Goal: Task Accomplishment & Management: Manage account settings

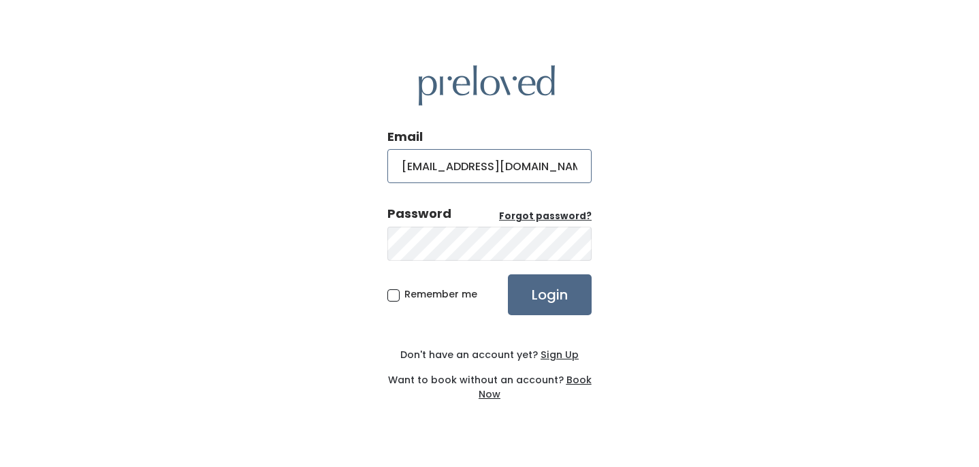
click at [491, 163] on input "krbroederlow@gmail.com" at bounding box center [489, 166] width 204 height 34
type input "krbroederlow@hotmail.com"
click at [508, 274] on input "Login" at bounding box center [550, 294] width 84 height 41
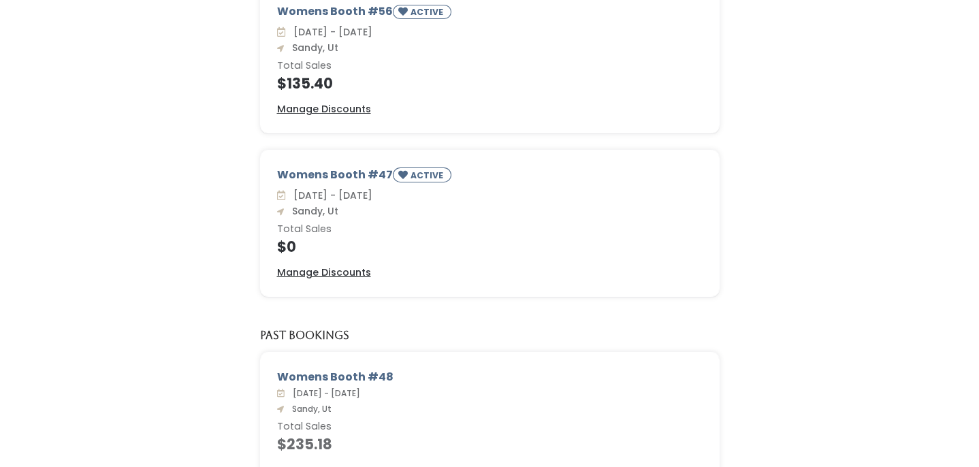
scroll to position [205, 0]
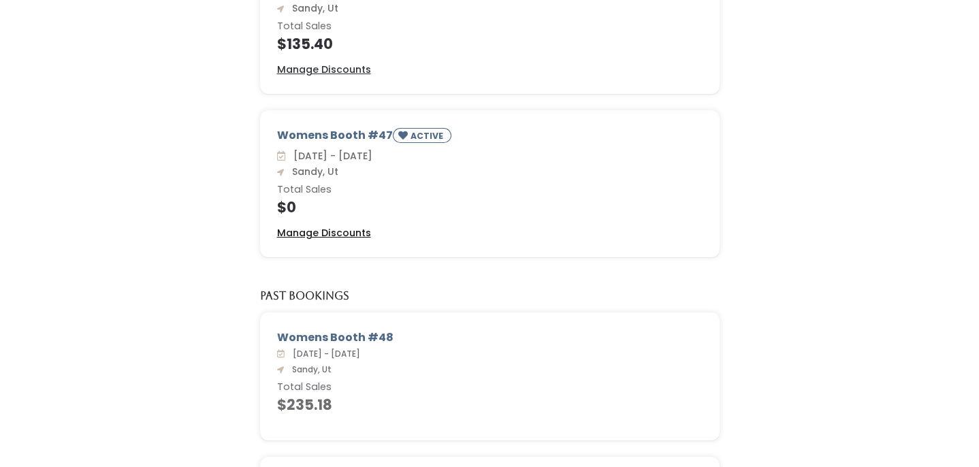
click at [360, 231] on u "Manage Discounts" at bounding box center [324, 233] width 94 height 14
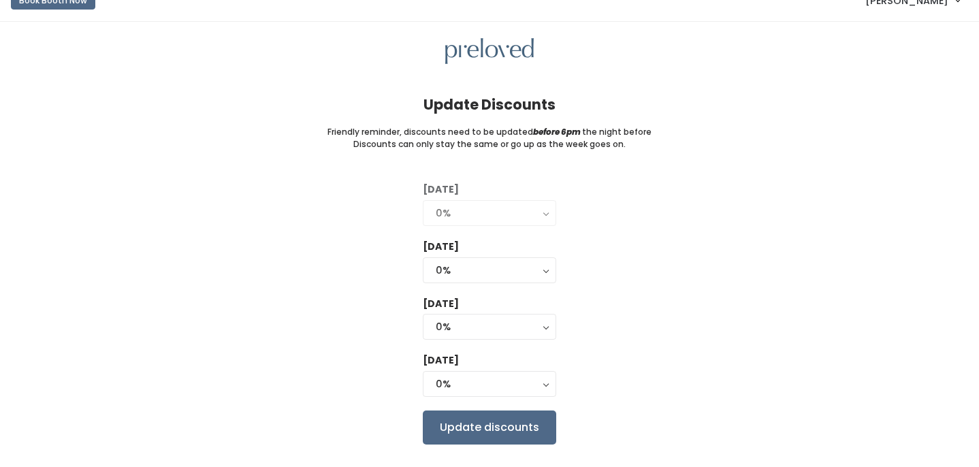
scroll to position [51, 0]
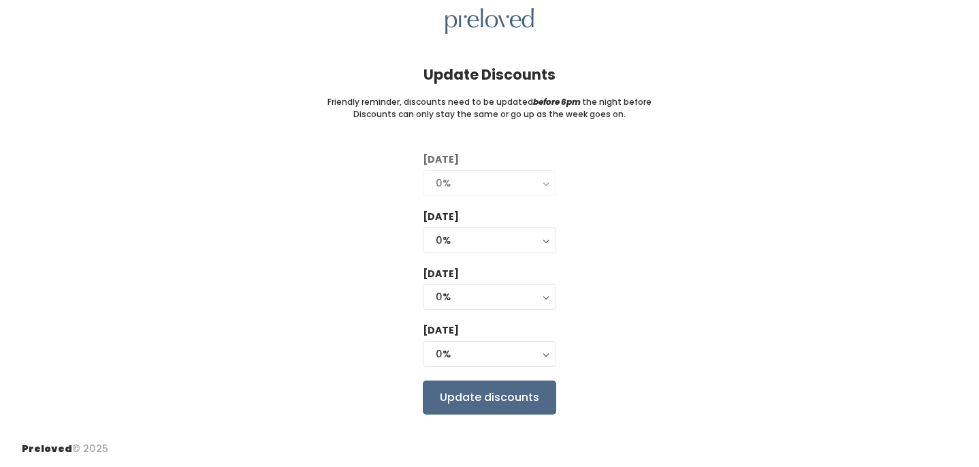
click at [524, 180] on div "0%" at bounding box center [489, 183] width 108 height 15
click at [516, 237] on div "0%" at bounding box center [489, 240] width 108 height 15
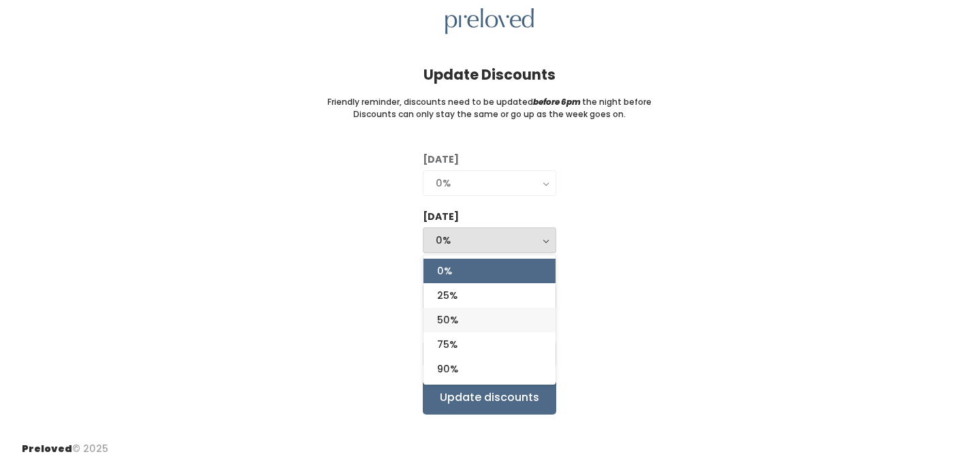
click at [457, 319] on span "50%" at bounding box center [447, 319] width 21 height 15
select select "50%"
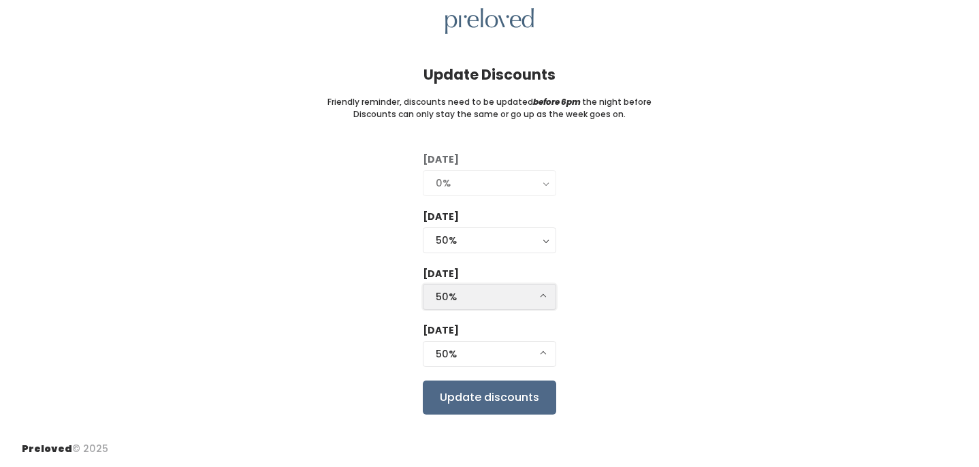
click at [474, 291] on div "50%" at bounding box center [489, 296] width 108 height 15
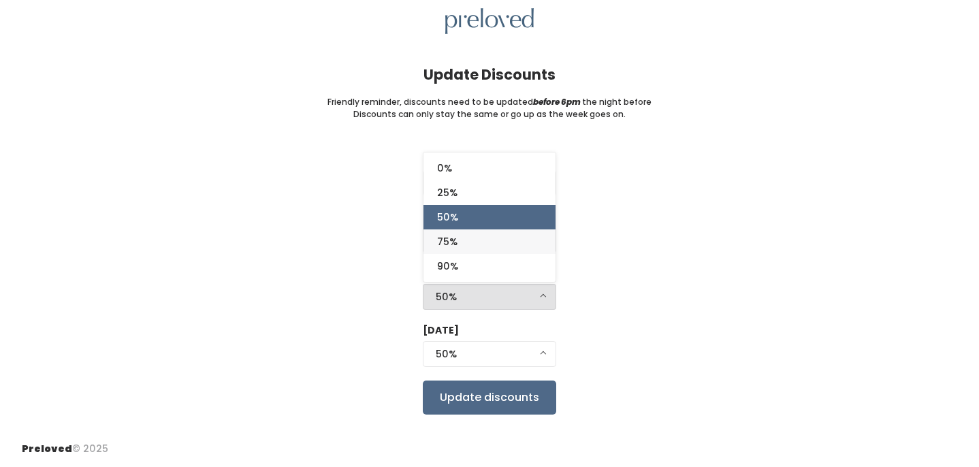
click at [478, 242] on link "75%" at bounding box center [489, 241] width 132 height 24
select select "75%"
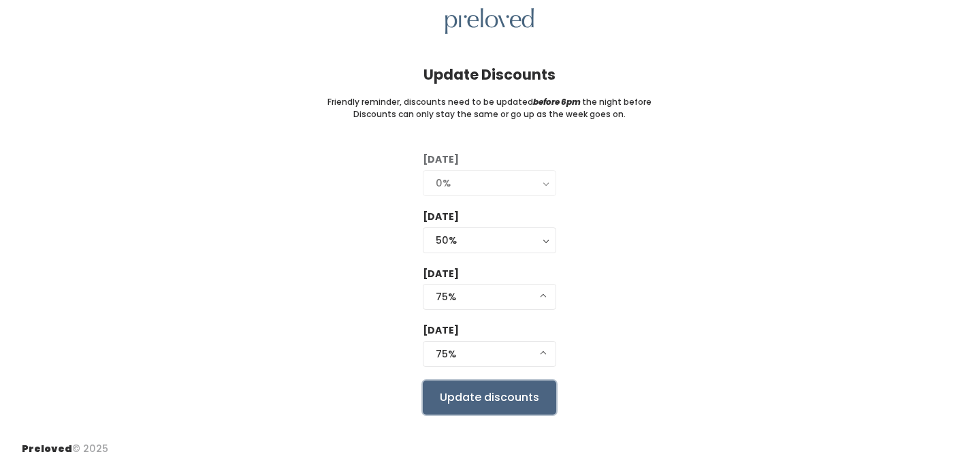
click at [504, 380] on input "Update discounts" at bounding box center [489, 397] width 133 height 34
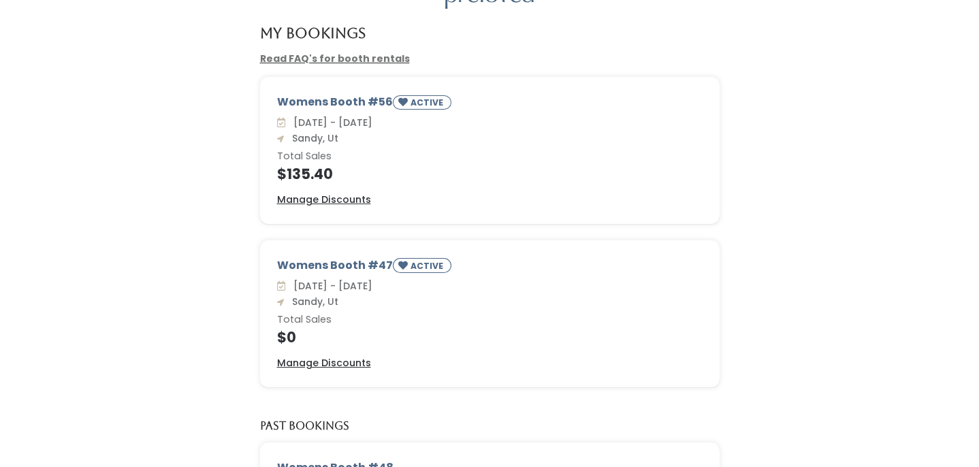
scroll to position [111, 0]
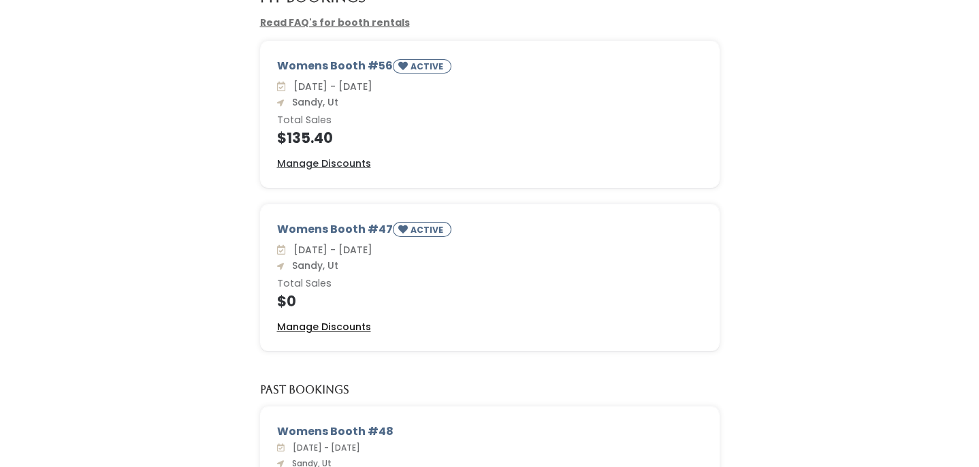
click at [342, 327] on u "Manage Discounts" at bounding box center [324, 327] width 94 height 14
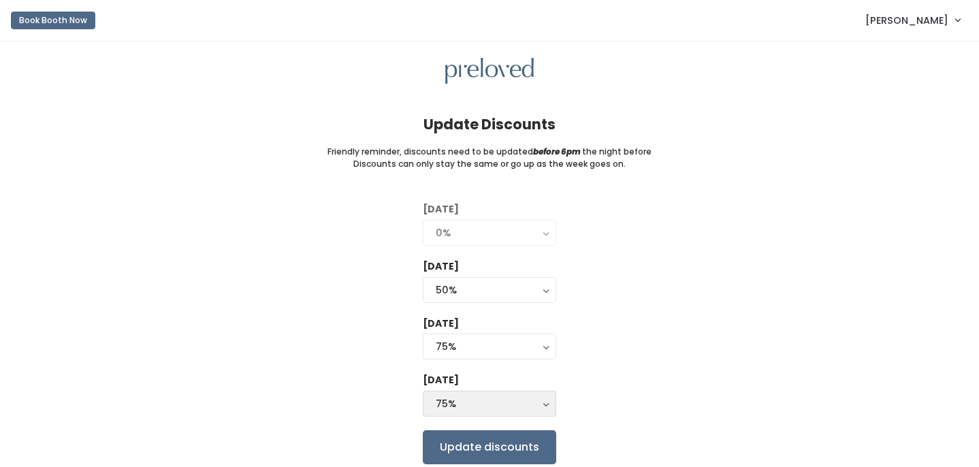
scroll to position [51, 0]
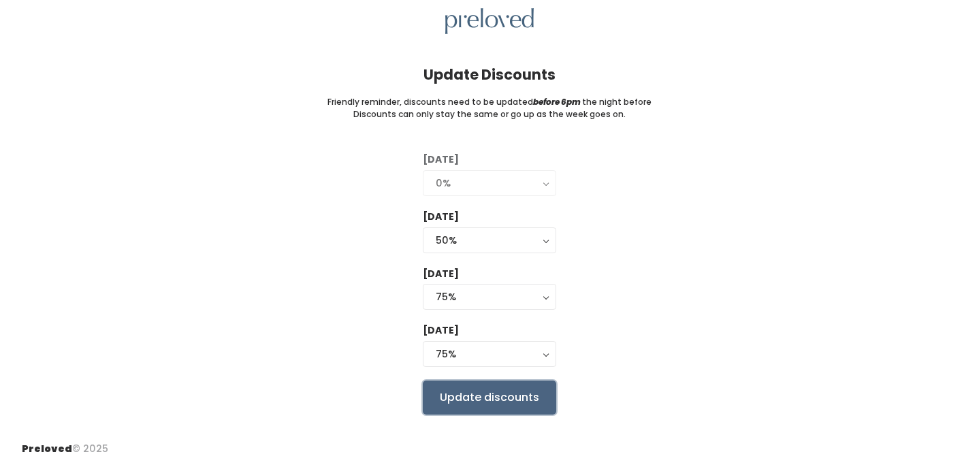
click at [514, 404] on input "Update discounts" at bounding box center [489, 397] width 133 height 34
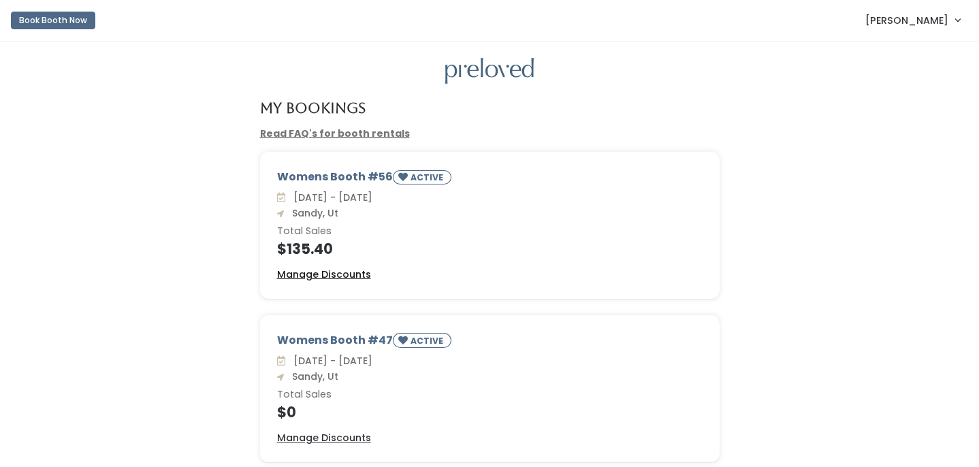
click at [325, 271] on u "Manage Discounts" at bounding box center [324, 274] width 94 height 14
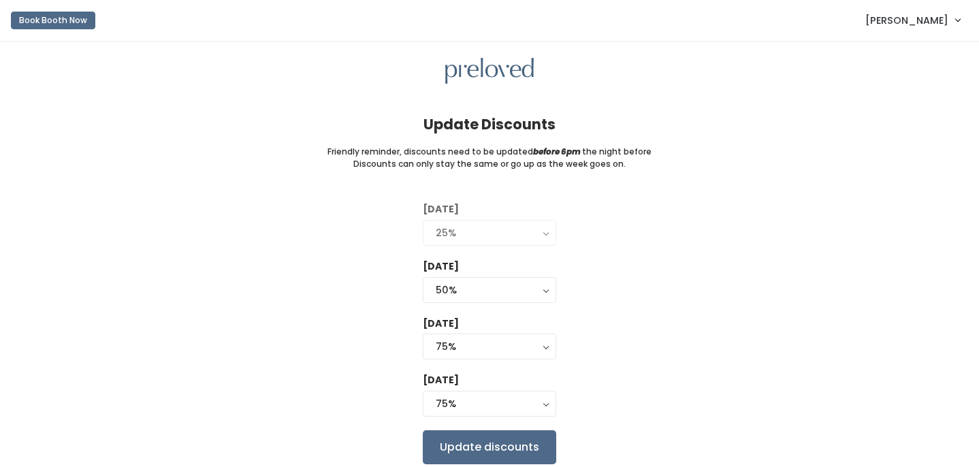
click at [893, 22] on span "[PERSON_NAME]" at bounding box center [906, 20] width 83 height 15
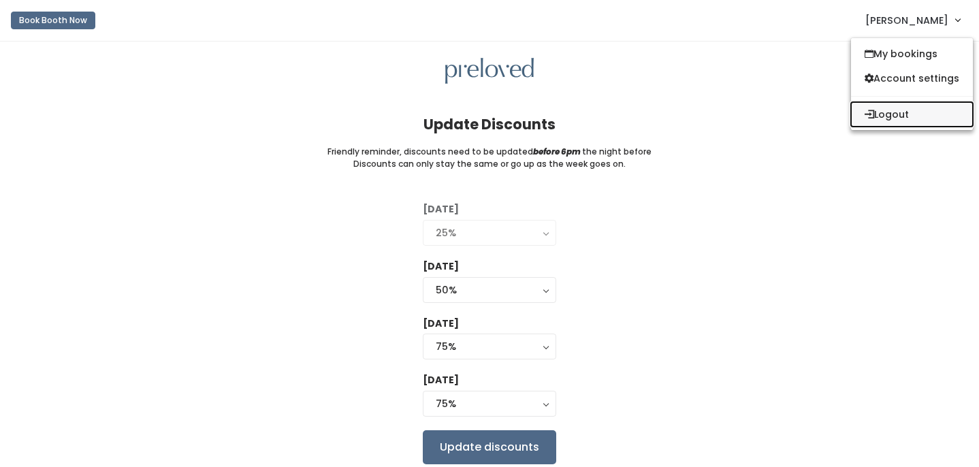
click at [893, 120] on button "Logout" at bounding box center [912, 114] width 122 height 24
